Goal: Task Accomplishment & Management: Use online tool/utility

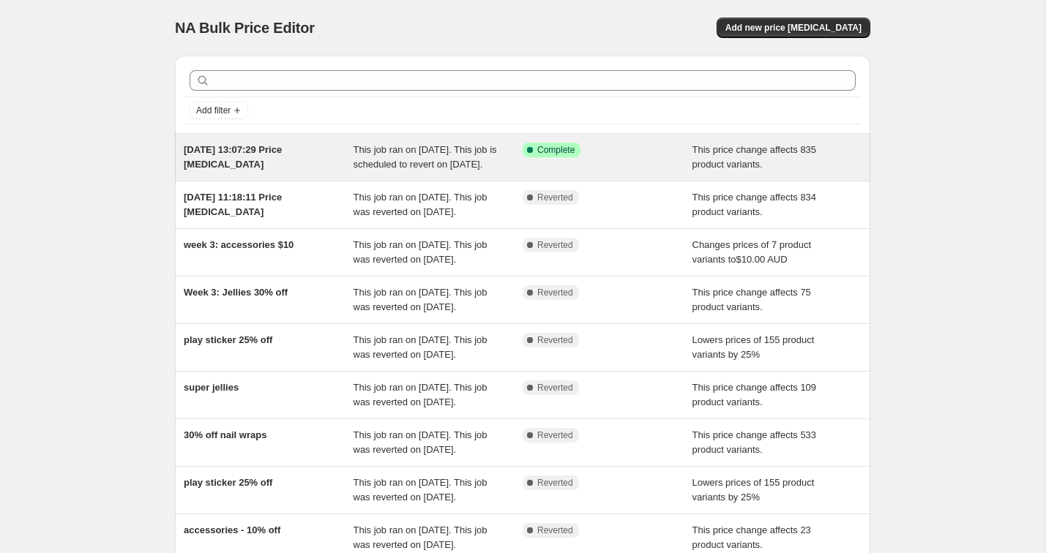
click at [610, 169] on div "Success Complete Complete" at bounding box center [608, 157] width 170 height 29
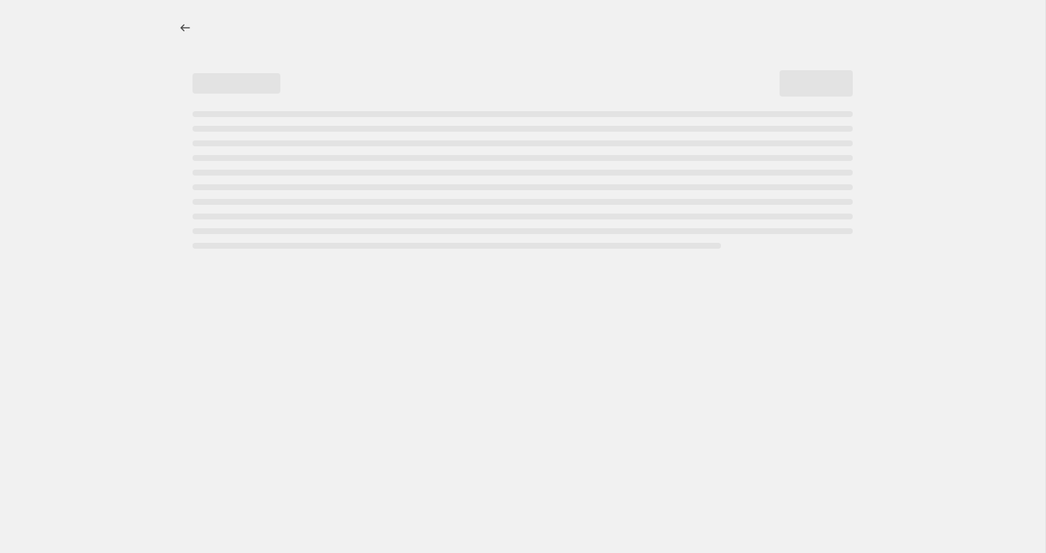
select select "pcap"
select select "no_change"
select select "collection"
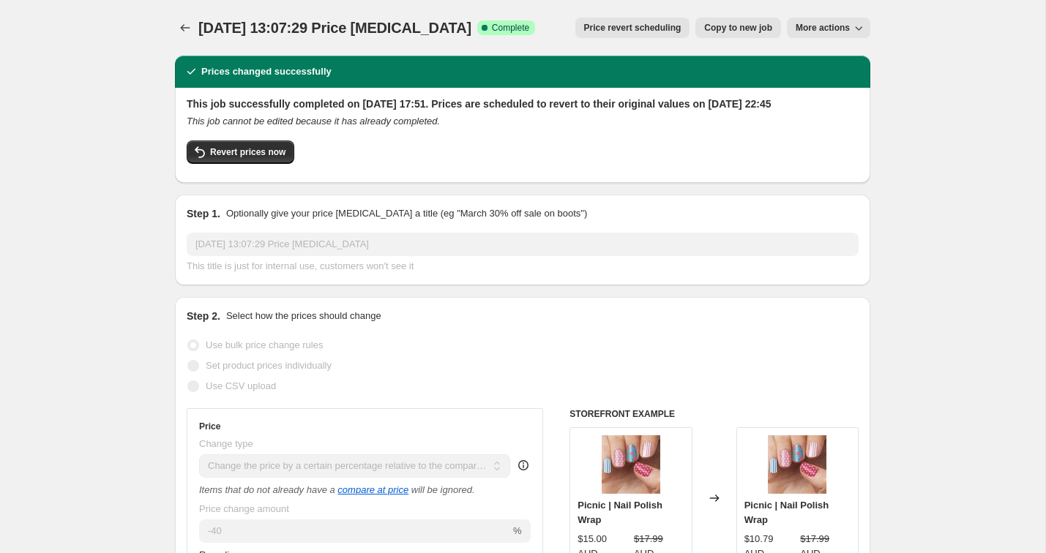
click at [827, 33] on span "More actions" at bounding box center [823, 28] width 54 height 12
click at [741, 45] on div "30 Sept 2025, 13:07:29 Price change job. This page is ready 30 Sept 2025, 13:07…" at bounding box center [522, 28] width 695 height 56
click at [632, 31] on span "Price revert scheduling" at bounding box center [632, 28] width 97 height 12
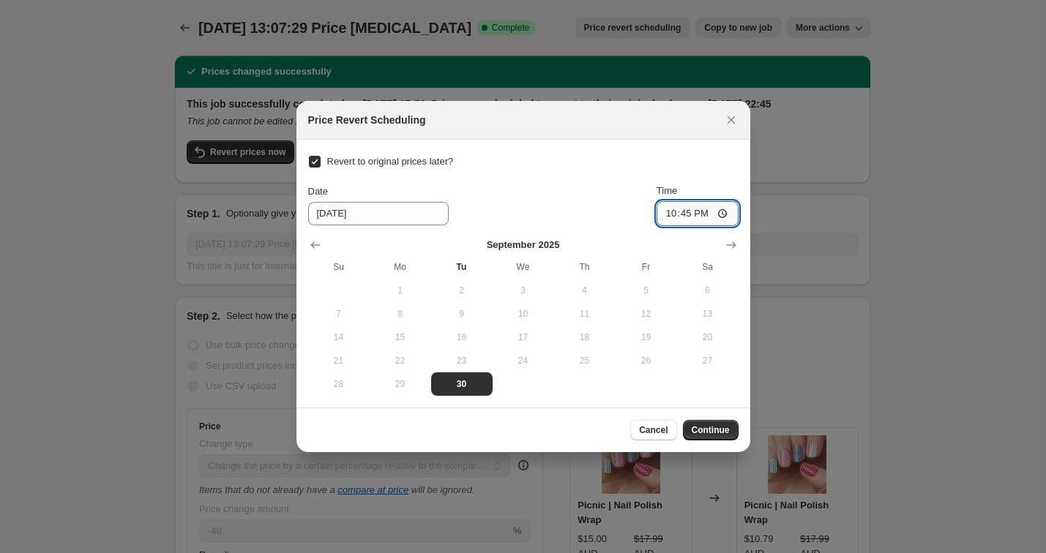
click at [674, 214] on input "22:45" at bounding box center [697, 213] width 82 height 25
click at [681, 217] on input "23:20" at bounding box center [697, 213] width 82 height 25
type input "23:30"
click at [722, 422] on button "Continue" at bounding box center [711, 430] width 56 height 20
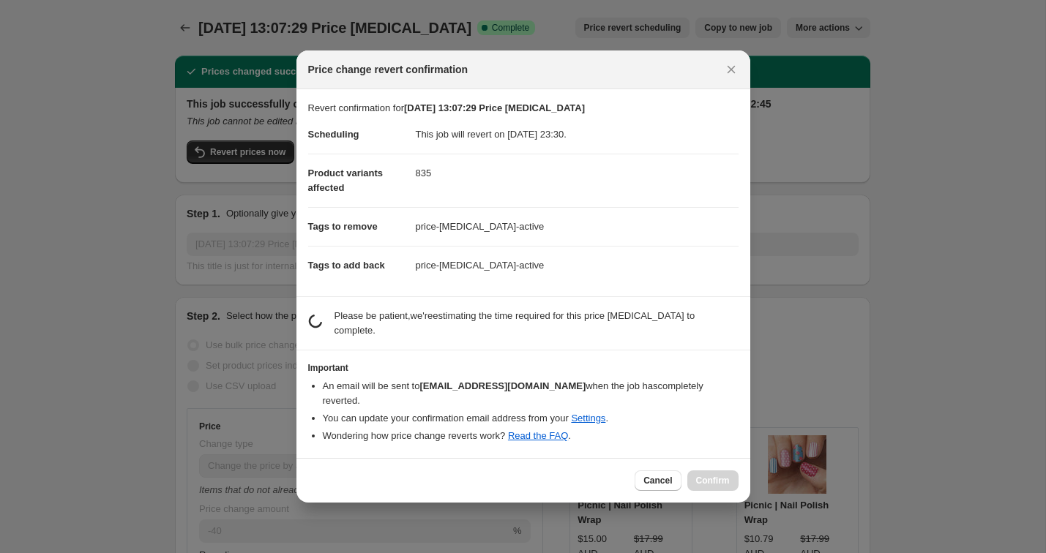
click at [583, 142] on dd "This job will revert on 30 September 2025 at 23:30." at bounding box center [577, 135] width 323 height 38
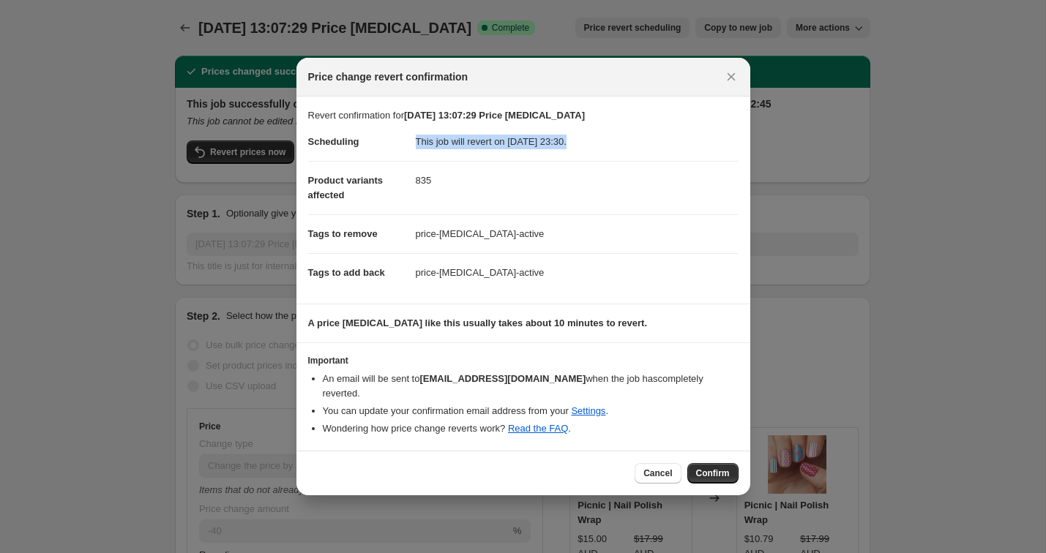
click at [501, 329] on b "A price change job like this usually takes about 10 minutes to revert." at bounding box center [478, 323] width 340 height 11
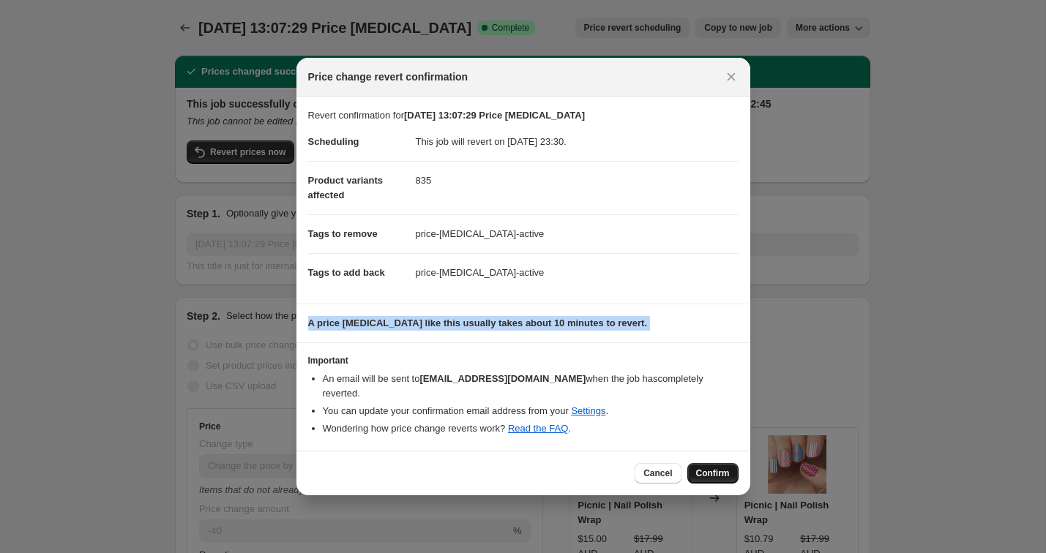
click at [714, 463] on button "Confirm" at bounding box center [712, 473] width 51 height 20
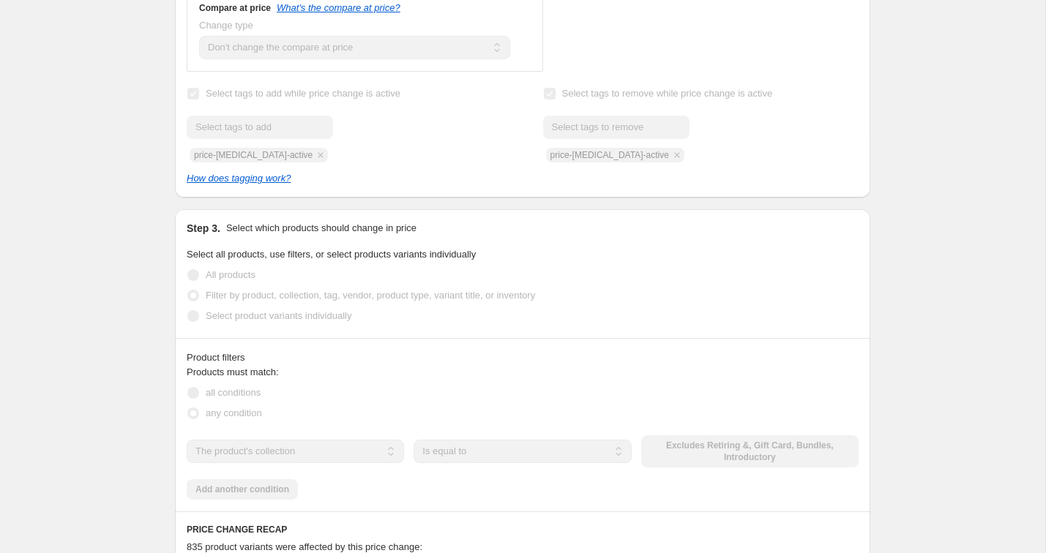
scroll to position [718, 0]
